Goal: Information Seeking & Learning: Learn about a topic

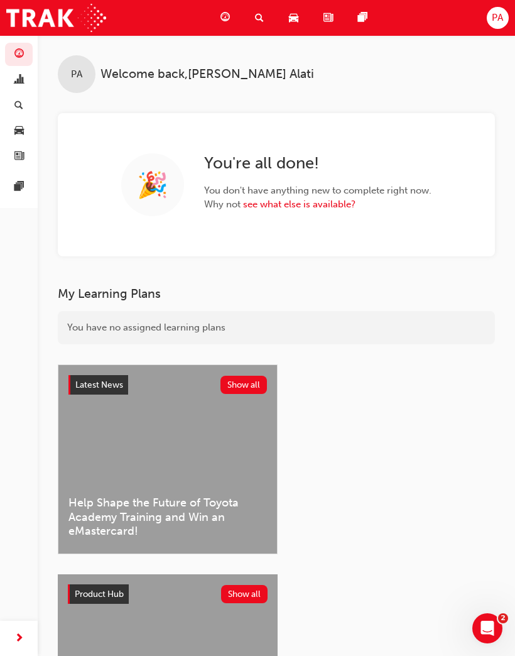
click at [259, 17] on span "search-icon" at bounding box center [259, 18] width 9 height 16
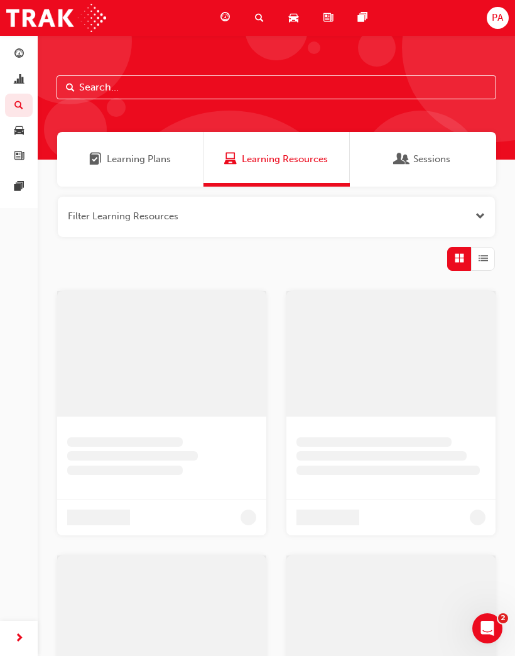
click at [233, 88] on input "text" at bounding box center [277, 87] width 440 height 24
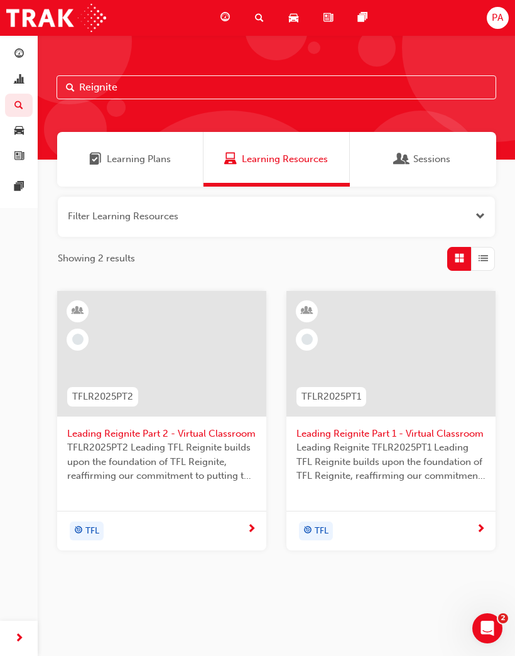
type input "Reignite"
click at [423, 456] on span "Leading Reignite TFLR2025PT1 Leading TFL Reignite builds upon the foundation of…" at bounding box center [390, 461] width 189 height 43
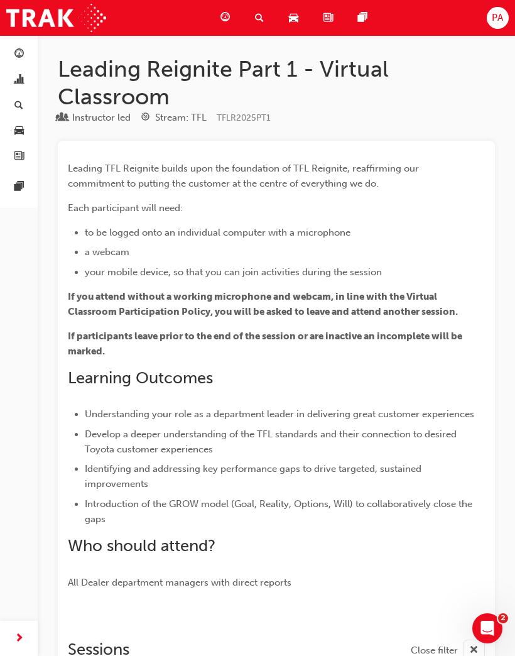
click at [166, 80] on h1 "Leading Reignite Part 1 - Virtual Classroom" at bounding box center [276, 82] width 437 height 55
